Goal: Transaction & Acquisition: Purchase product/service

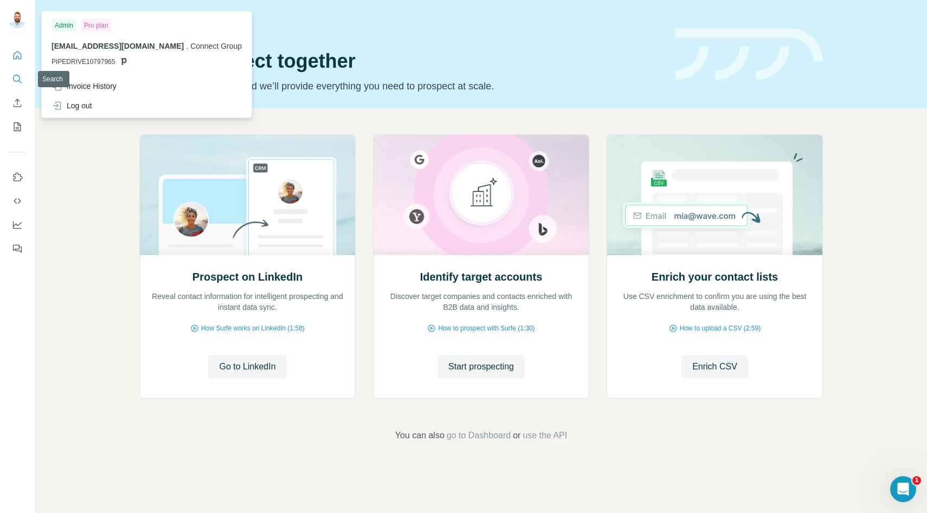
click at [16, 83] on icon "Search" at bounding box center [17, 79] width 11 height 11
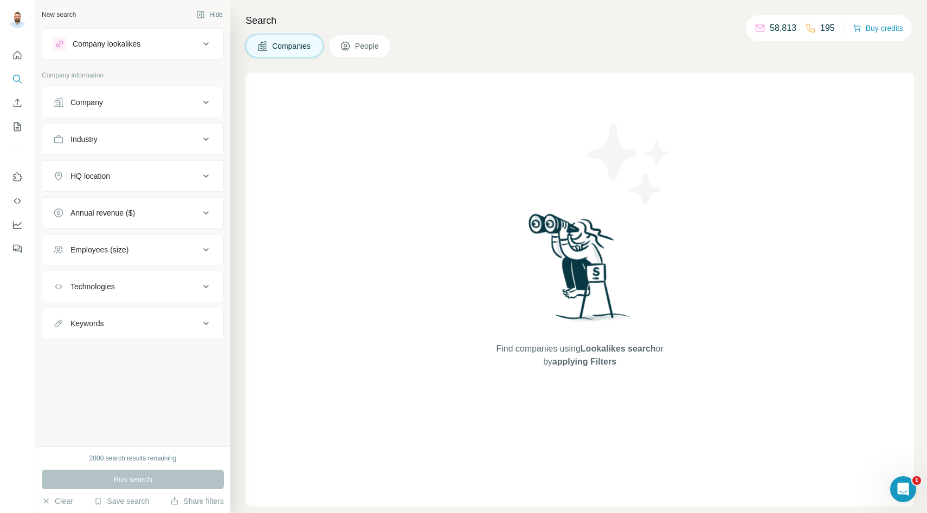
click at [759, 24] on icon at bounding box center [760, 28] width 11 height 11
click at [864, 33] on button "Buy credits" at bounding box center [878, 28] width 50 height 15
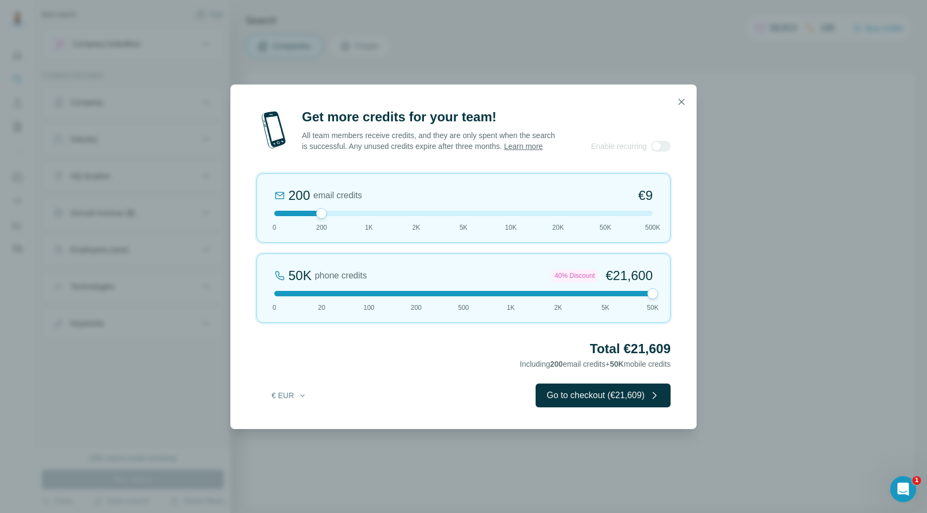
drag, startPoint x: 320, startPoint y: 298, endPoint x: 667, endPoint y: 293, distance: 347.0
click at [667, 293] on div "50K phone credits 40% Discount €21,600 0 20 100 200 500 1K 2K 5K 50K" at bounding box center [463, 288] width 414 height 69
drag, startPoint x: 650, startPoint y: 295, endPoint x: 680, endPoint y: 158, distance: 140.5
click at [601, 259] on div "5K phone credits 25% Discount €2,700 0 20 100 200 500 1K 2K 5K 50K" at bounding box center [463, 288] width 414 height 69
click at [688, 95] on button "button" at bounding box center [682, 102] width 22 height 22
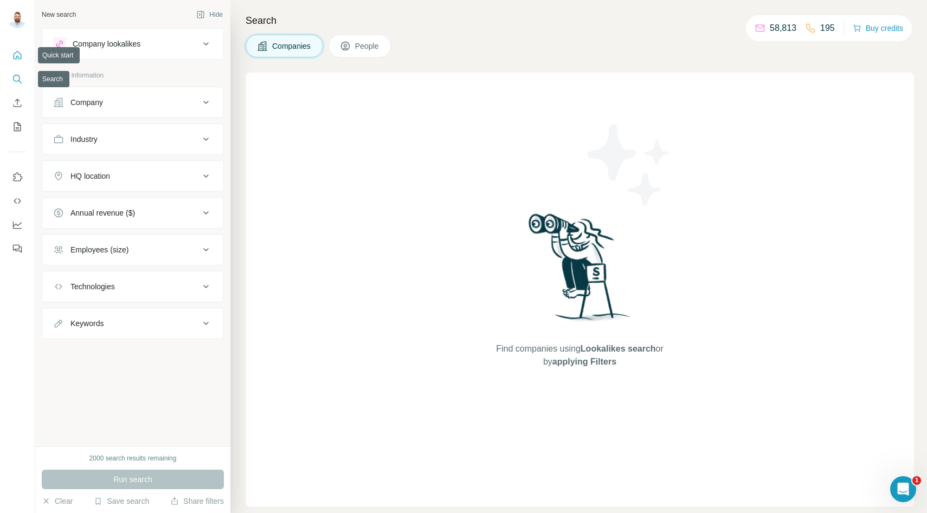
click at [23, 63] on button "Quick start" at bounding box center [17, 56] width 17 height 20
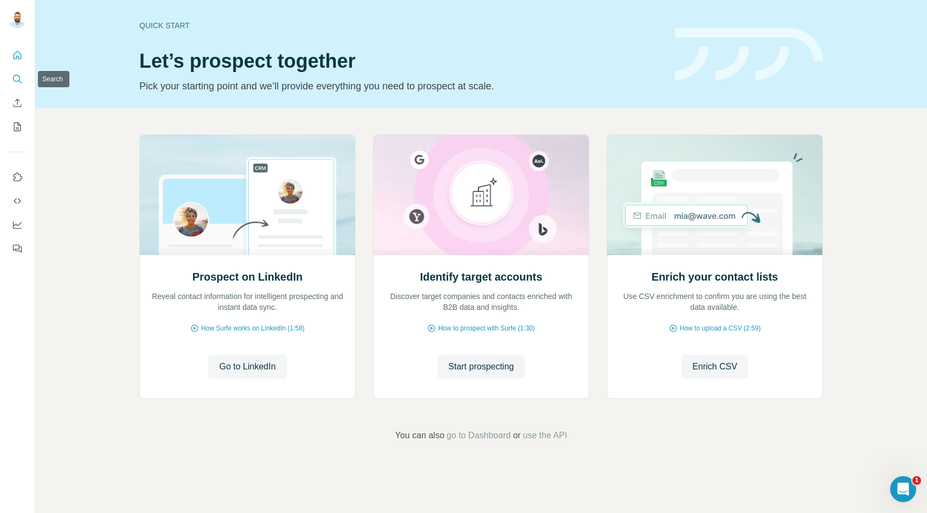
click at [15, 77] on icon "Search" at bounding box center [17, 79] width 11 height 11
